Goal: Task Accomplishment & Management: Use online tool/utility

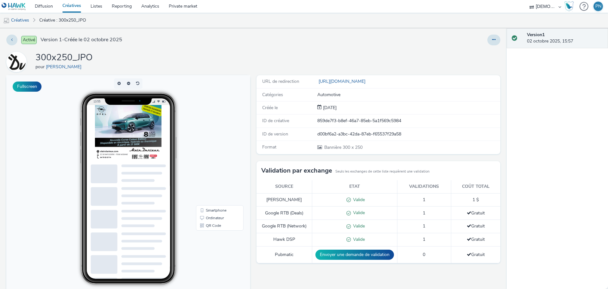
click at [71, 7] on link "Créatives" at bounding box center [72, 6] width 28 height 13
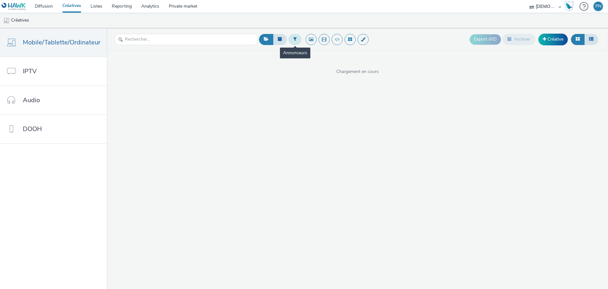
click at [296, 40] on button at bounding box center [295, 39] width 13 height 11
click at [313, 43] on div at bounding box center [327, 42] width 45 height 8
type input "durieux"
click at [321, 54] on span "[PERSON_NAME]" at bounding box center [322, 51] width 35 height 6
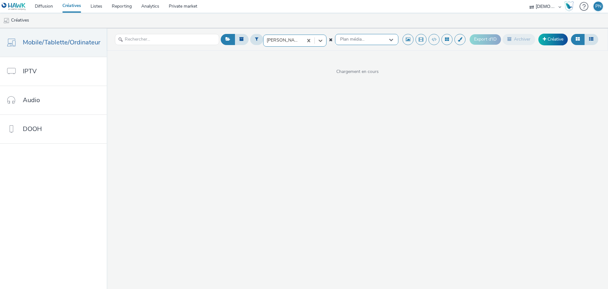
click at [369, 41] on div "Plan média..." at bounding box center [366, 39] width 63 height 11
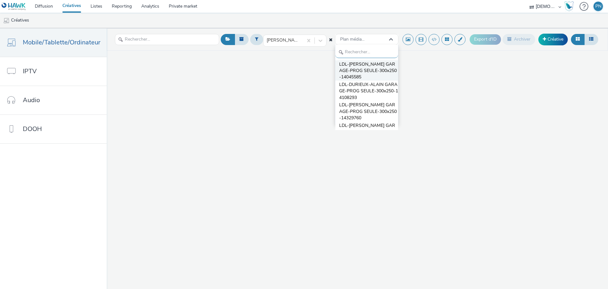
click at [371, 70] on span "LDL-[PERSON_NAME] GARAGE-PROG SEULE-300x250-14045585" at bounding box center [368, 70] width 59 height 19
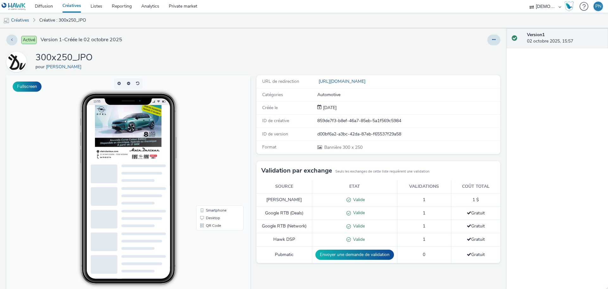
click at [70, 8] on link "Créatives" at bounding box center [72, 6] width 28 height 13
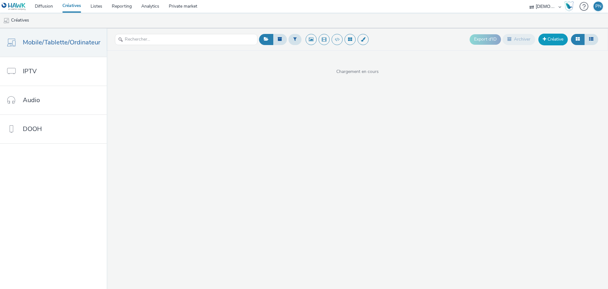
click at [556, 42] on link "Créative" at bounding box center [552, 39] width 29 height 11
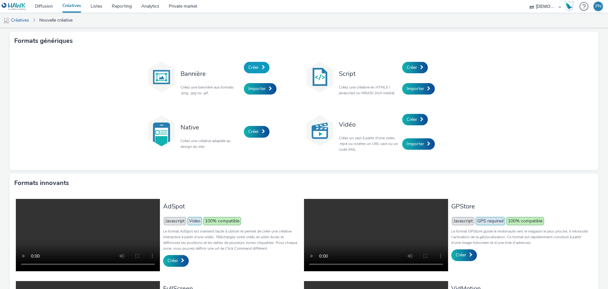
click at [254, 67] on span "Créer" at bounding box center [253, 67] width 10 height 6
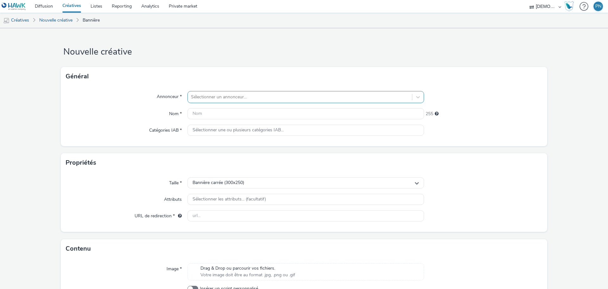
click at [212, 94] on div at bounding box center [300, 97] width 218 height 8
type input "durieu"
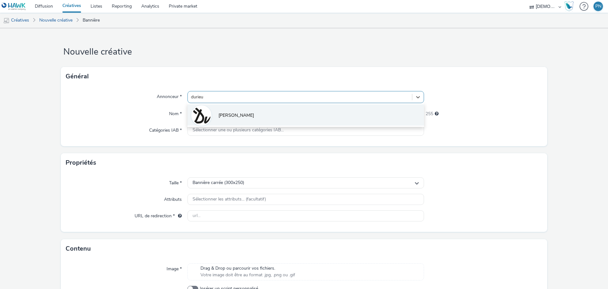
click at [212, 120] on li "[PERSON_NAME]" at bounding box center [306, 114] width 237 height 21
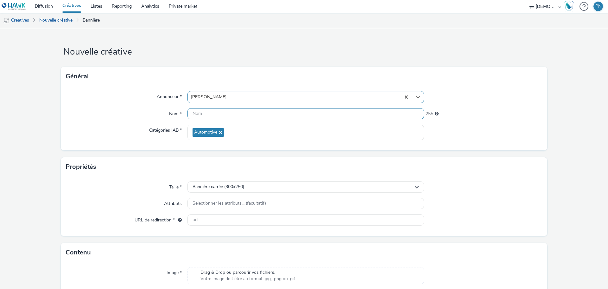
click at [211, 111] on input "text" at bounding box center [306, 113] width 237 height 11
click at [235, 113] on input "300x250_" at bounding box center [306, 113] width 237 height 11
click at [232, 112] on input "300x250_FiatPanda-Jaune" at bounding box center [306, 113] width 237 height 11
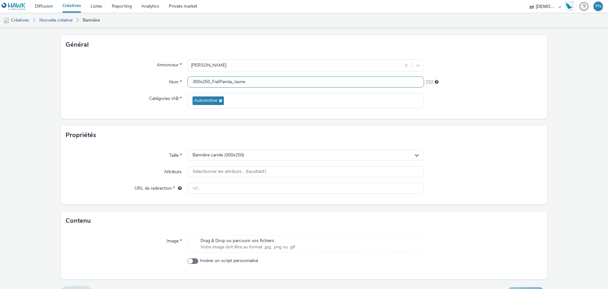
scroll to position [46, 0]
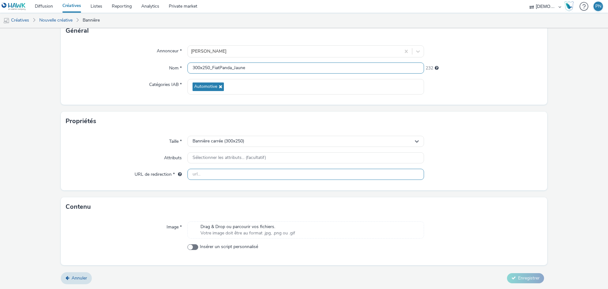
type input "300x250_FiatPanda_Jaune"
click at [220, 172] on input "text" at bounding box center [306, 174] width 237 height 11
paste input "[URL][DOMAIN_NAME]"
type input "[URL][DOMAIN_NAME]"
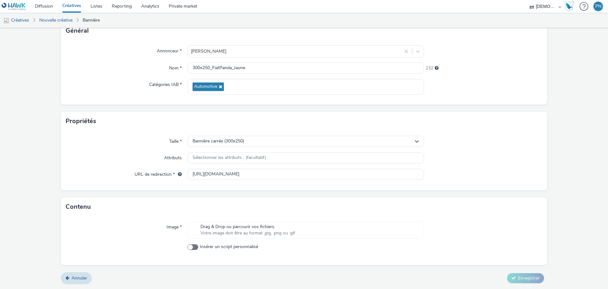
click at [167, 194] on form "Nouvelle créative Général Annonceur * [PERSON_NAME] Nom * 300x250_FiatPanda_Jau…" at bounding box center [304, 136] width 608 height 306
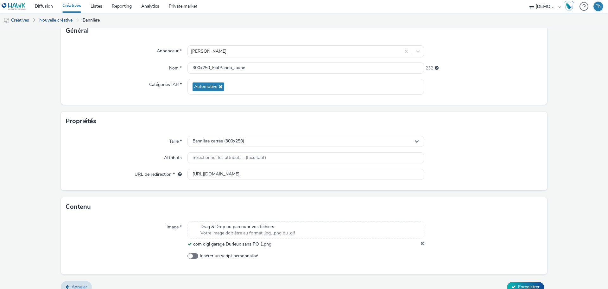
scroll to position [54, 0]
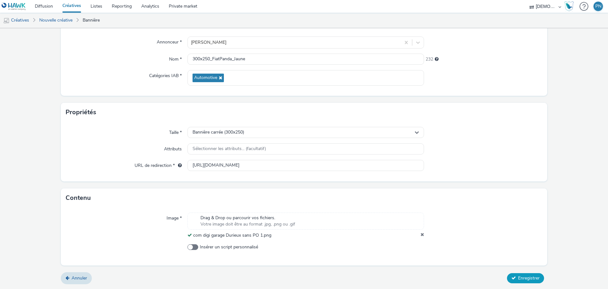
click at [517, 282] on button "Enregistrer" at bounding box center [525, 278] width 37 height 10
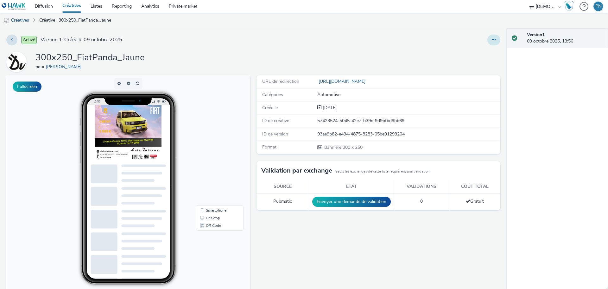
click at [492, 39] on button at bounding box center [493, 40] width 13 height 11
click at [474, 64] on link "Dupliquer" at bounding box center [477, 65] width 48 height 13
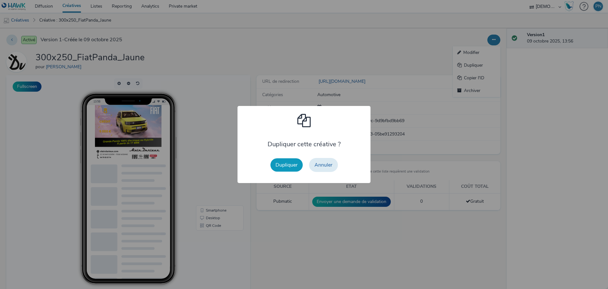
click at [295, 166] on button "Dupliquer" at bounding box center [287, 164] width 32 height 13
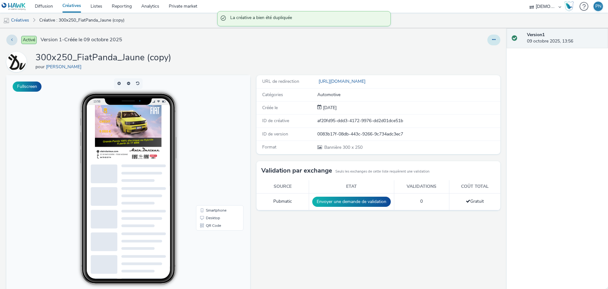
click at [492, 41] on icon at bounding box center [493, 39] width 3 height 4
click at [475, 52] on link "Modifier" at bounding box center [477, 52] width 48 height 13
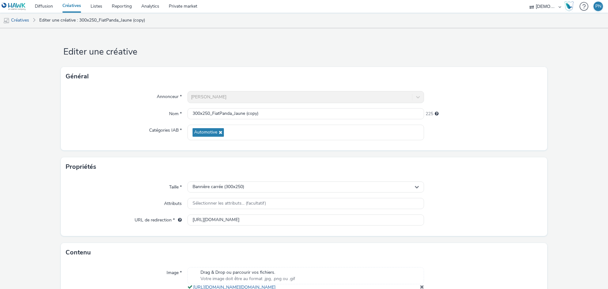
click at [214, 103] on div "[PERSON_NAME]" at bounding box center [306, 97] width 237 height 12
drag, startPoint x: 212, startPoint y: 111, endPoint x: 279, endPoint y: 112, distance: 66.5
click at [279, 112] on input "300x250_FiatPanda_Jaune (copy)" at bounding box center [306, 113] width 237 height 11
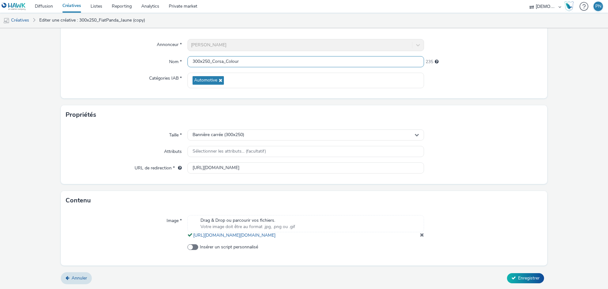
scroll to position [59, 0]
type input "300x250_Corsa_Colour"
click at [419, 237] on div "Drag & Drop ou parcourir vos fichiers. Votre image doit être au format .jpg, .p…" at bounding box center [306, 226] width 237 height 23
click at [420, 234] on span at bounding box center [422, 234] width 4 height 5
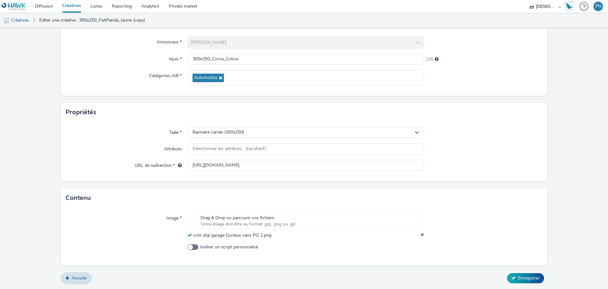
scroll to position [54, 0]
click at [521, 279] on span "Enregistrer" at bounding box center [529, 278] width 22 height 6
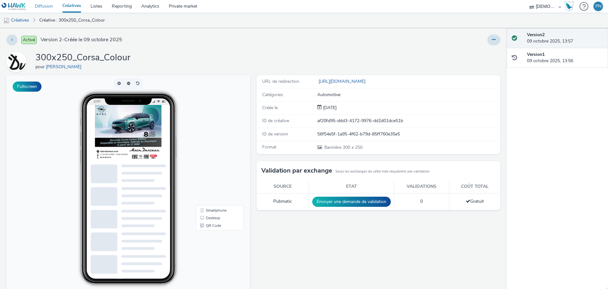
click at [41, 6] on link "Diffusion" at bounding box center [44, 6] width 28 height 13
